Goal: Task Accomplishment & Management: Complete application form

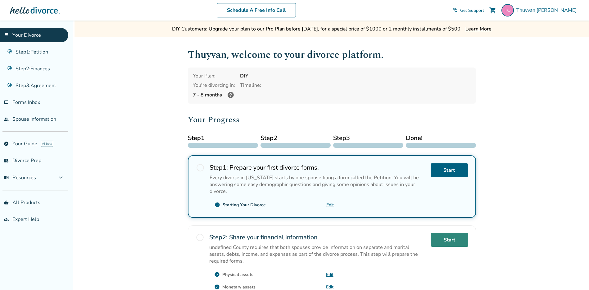
scroll to position [31, 0]
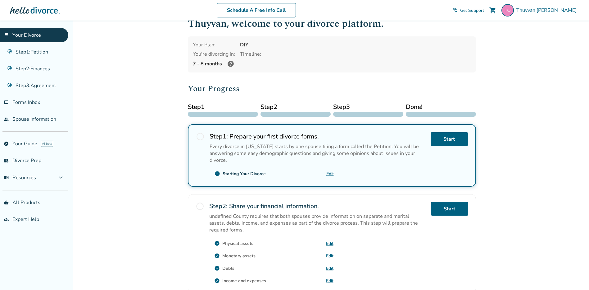
click at [498, 154] on div "DIY Customers: Upgrade your plan to our Pro Plan before November 1st, for a spe…" at bounding box center [294, 208] width 589 height 439
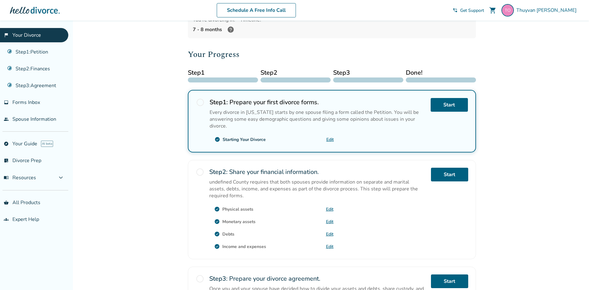
scroll to position [62, 0]
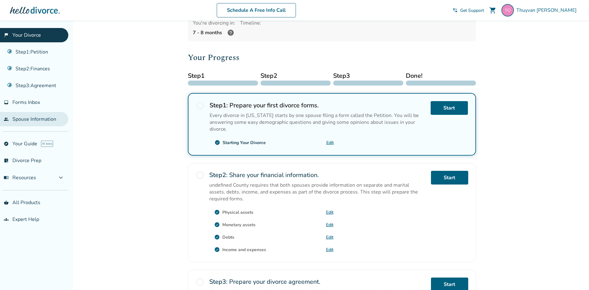
click at [41, 117] on link "people Spouse Information" at bounding box center [34, 119] width 68 height 14
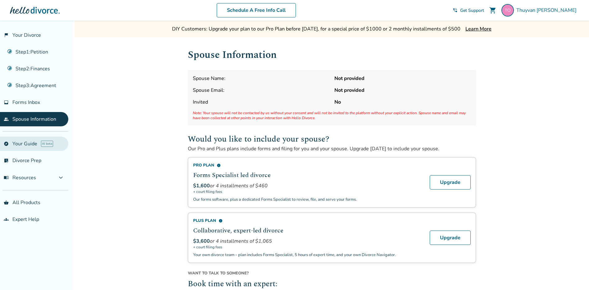
click at [26, 143] on link "explore Your Guide AI beta" at bounding box center [34, 143] width 68 height 14
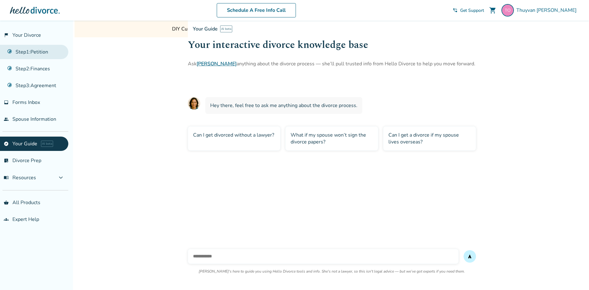
click at [37, 55] on link "Step 1 : Petition" at bounding box center [34, 52] width 68 height 14
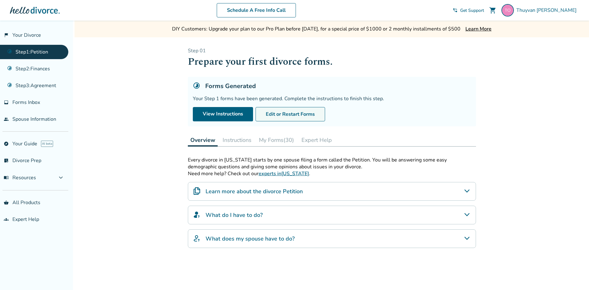
click at [290, 113] on button "Edit or Restart Forms" at bounding box center [291, 114] width 70 height 14
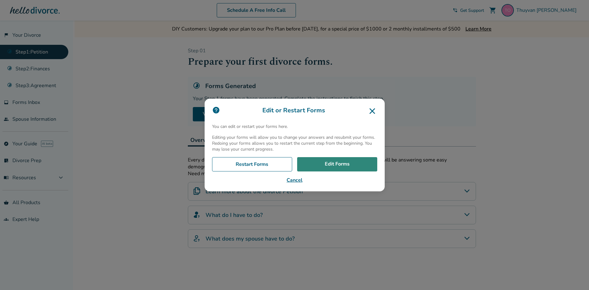
click at [326, 164] on link "Edit Forms" at bounding box center [337, 164] width 80 height 14
